Goal: Task Accomplishment & Management: Use online tool/utility

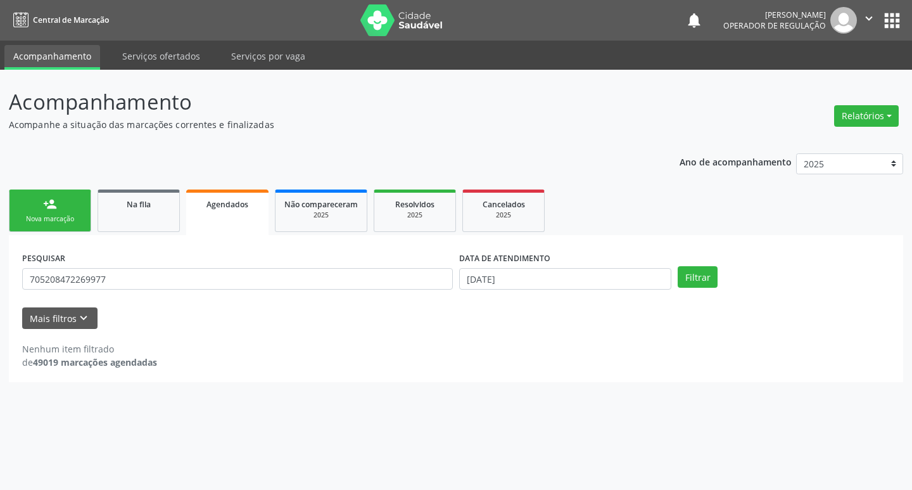
click at [225, 207] on span "Agendados" at bounding box center [227, 204] width 42 height 11
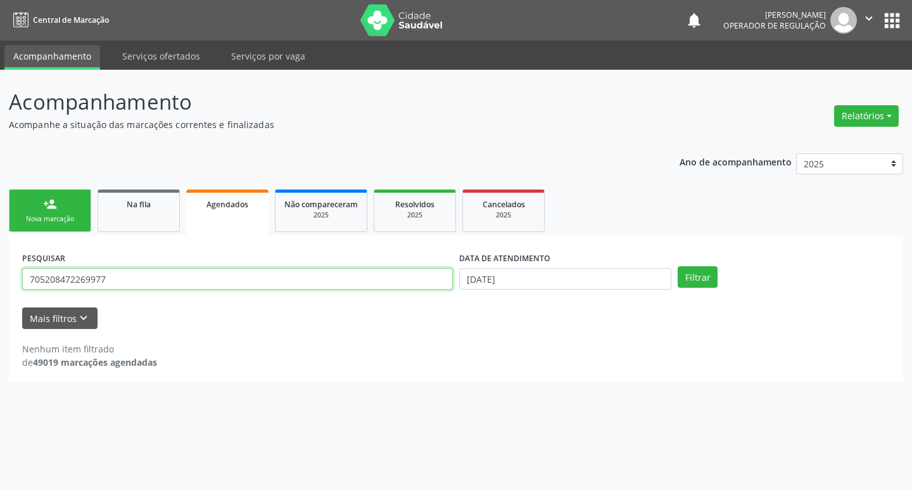
click at [166, 277] on input "705208472269977" at bounding box center [237, 279] width 431 height 22
type input "7"
type input "[PERSON_NAME]"
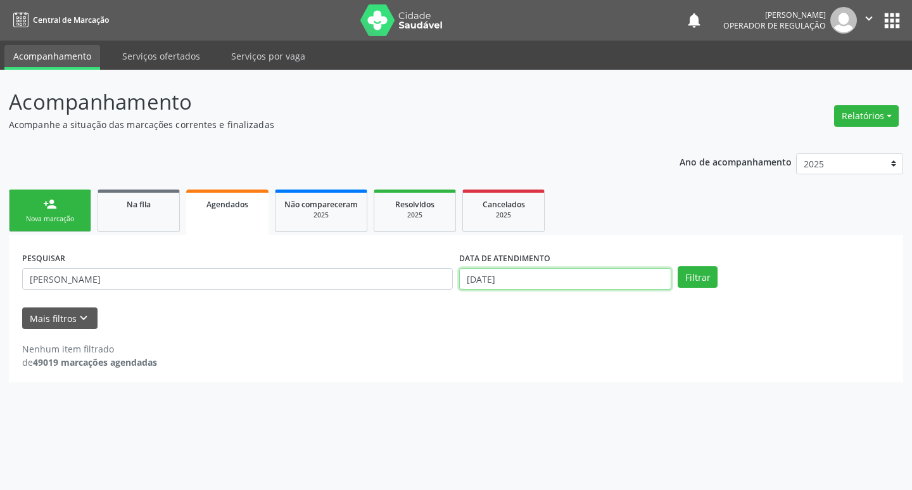
click at [542, 284] on input "[DATE]" at bounding box center [565, 279] width 212 height 22
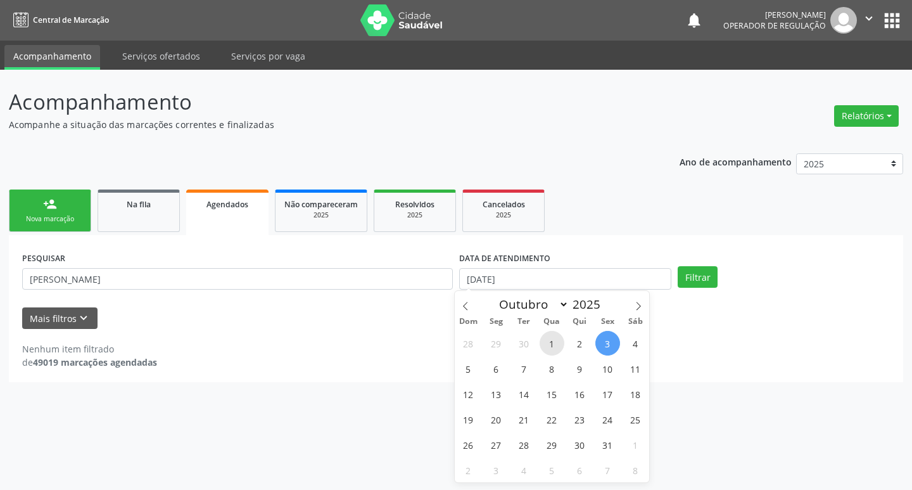
click at [554, 338] on span "1" at bounding box center [552, 343] width 25 height 25
type input "[DATE]"
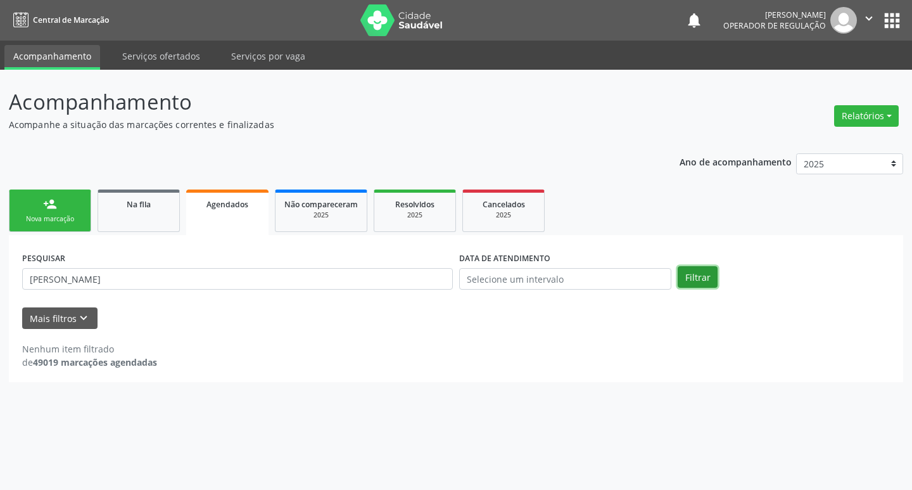
click at [683, 275] on button "Filtrar" at bounding box center [698, 277] width 40 height 22
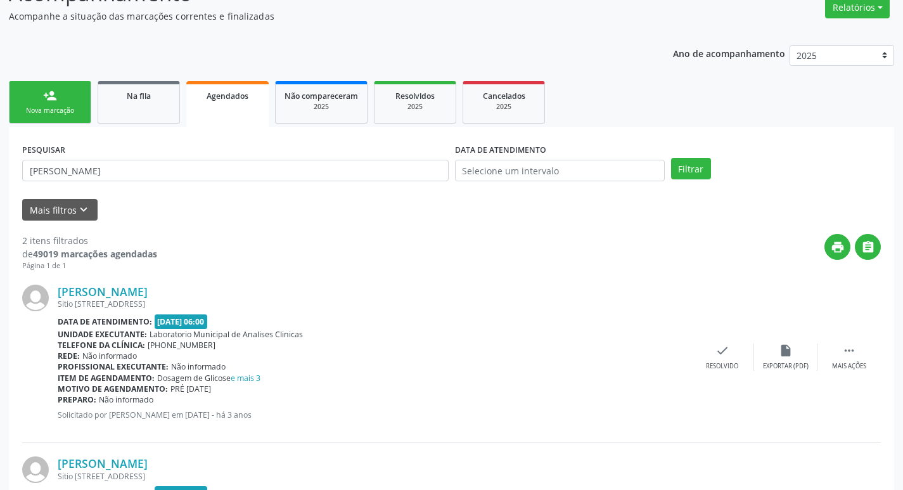
scroll to position [255, 0]
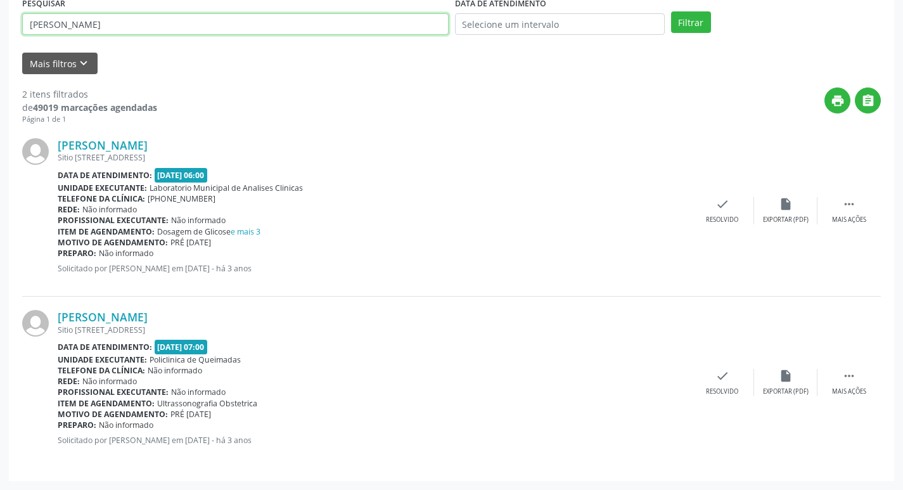
click at [148, 18] on input "[PERSON_NAME]" at bounding box center [235, 24] width 426 height 22
type input "A"
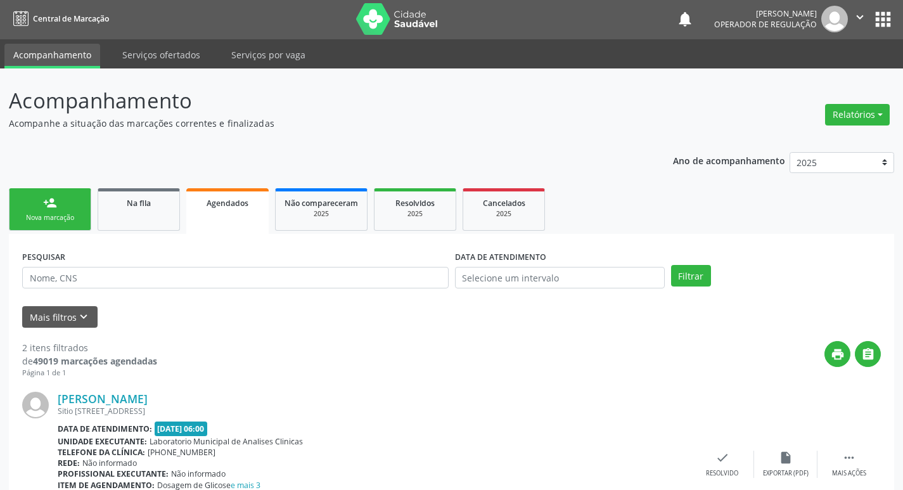
click at [222, 212] on link "Agendados" at bounding box center [227, 211] width 82 height 46
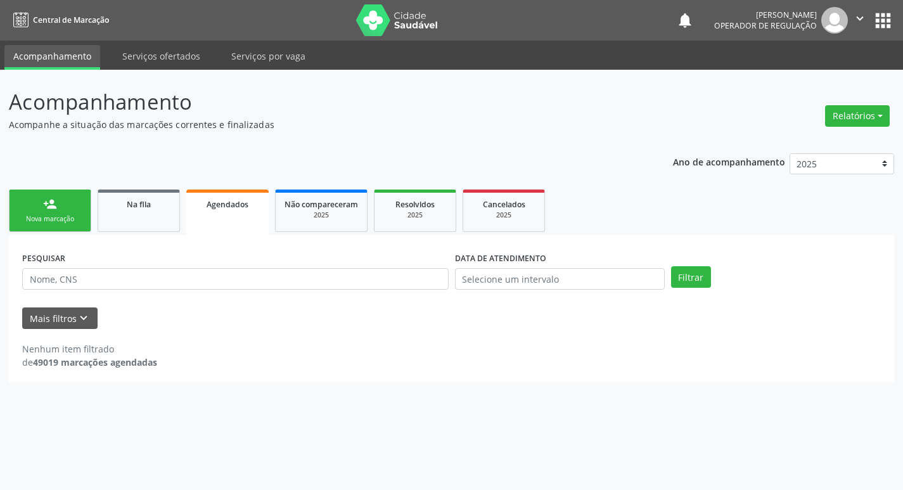
scroll to position [0, 0]
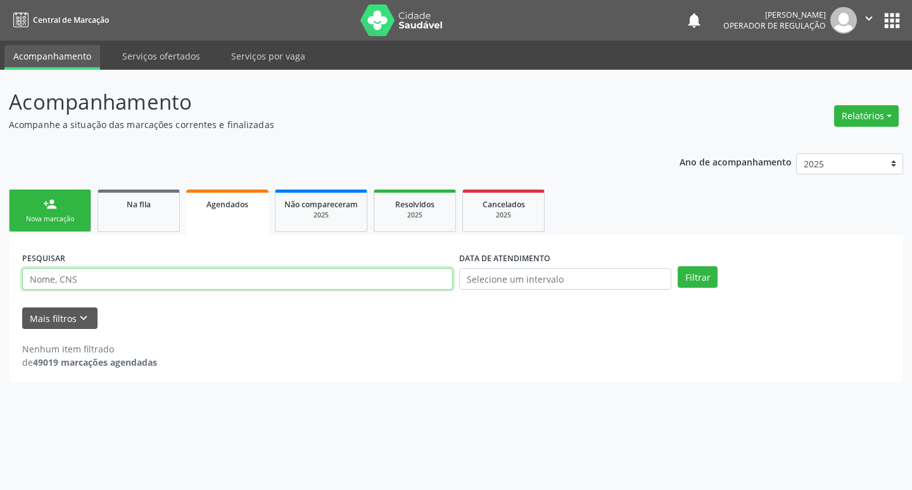
click at [87, 283] on input "text" at bounding box center [237, 279] width 431 height 22
type input "[PERSON_NAME]"
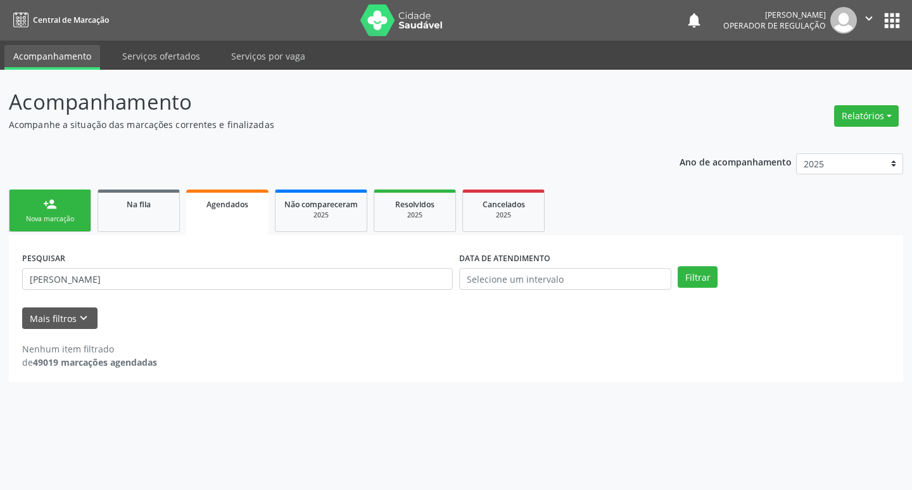
click at [577, 269] on div "DATA DE ATENDIMENTO" at bounding box center [565, 268] width 212 height 41
click at [577, 269] on input "text" at bounding box center [565, 279] width 212 height 22
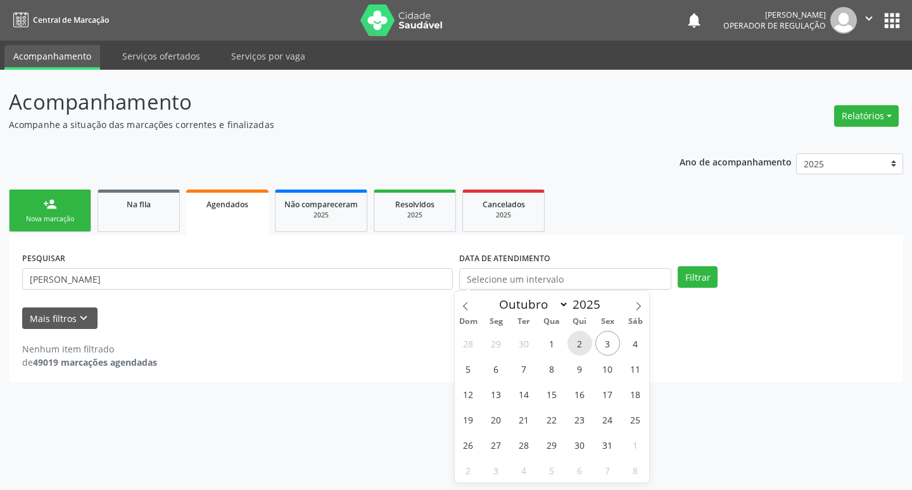
click at [578, 345] on span "2" at bounding box center [580, 343] width 25 height 25
type input "[DATE]"
click at [687, 281] on button "Filtrar" at bounding box center [698, 277] width 40 height 22
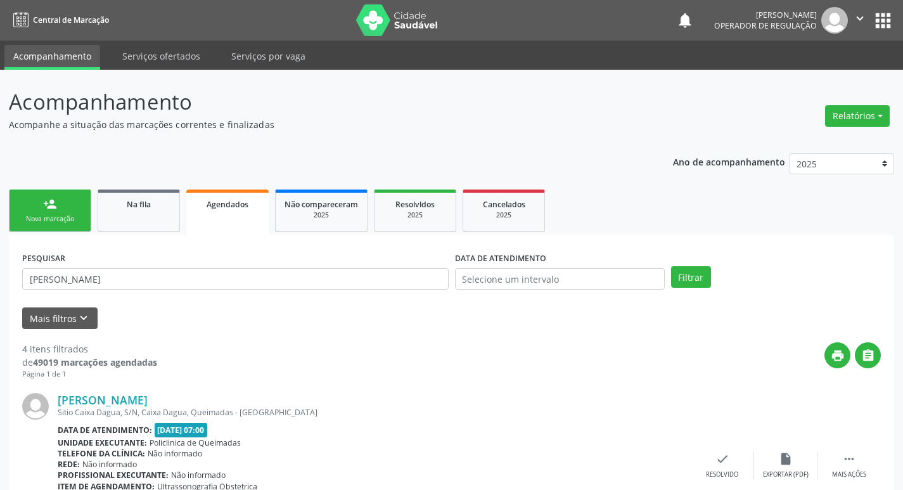
click at [73, 200] on link "person_add Nova marcação" at bounding box center [50, 210] width 82 height 42
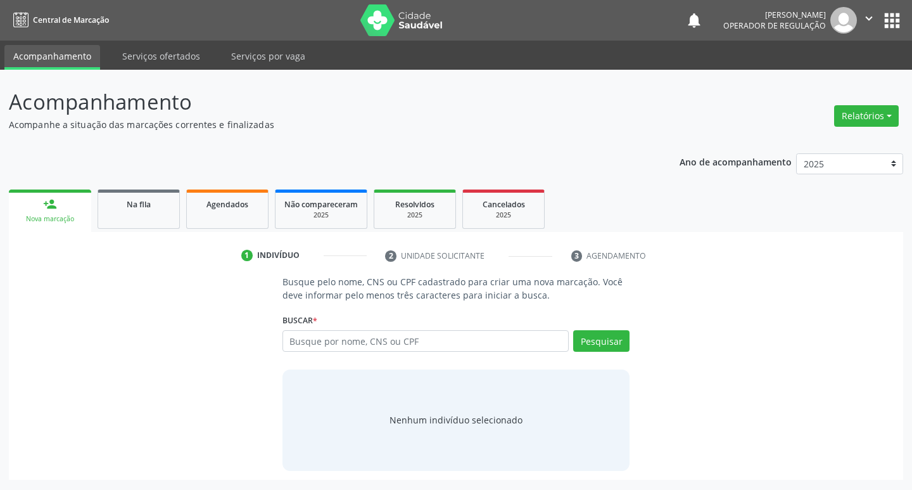
click at [896, 15] on button "apps" at bounding box center [892, 21] width 22 height 22
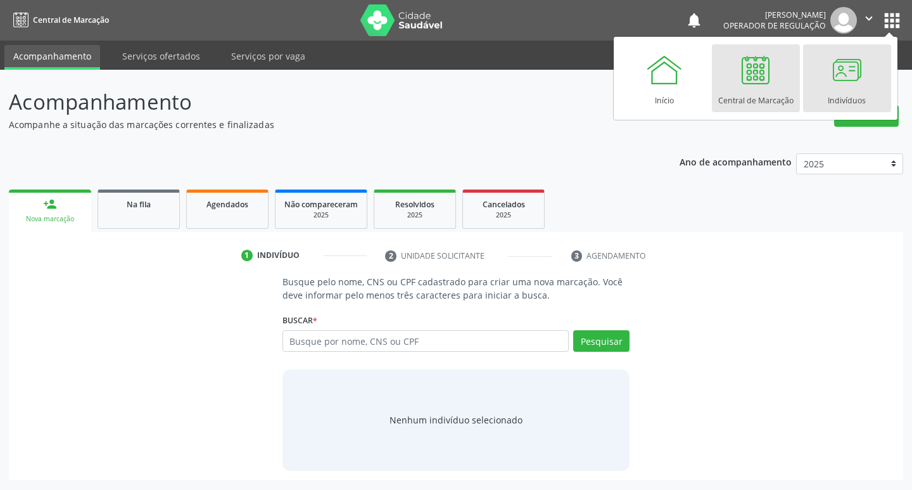
click at [844, 77] on div at bounding box center [847, 70] width 38 height 38
